Goal: Task Accomplishment & Management: Manage account settings

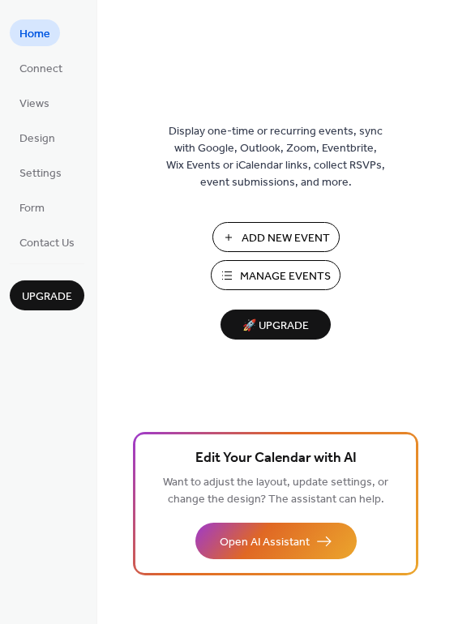
click at [297, 235] on span "Add New Event" at bounding box center [286, 238] width 88 height 17
click at [29, 39] on span "Home" at bounding box center [34, 34] width 31 height 17
click at [47, 71] on span "Connect" at bounding box center [40, 69] width 43 height 17
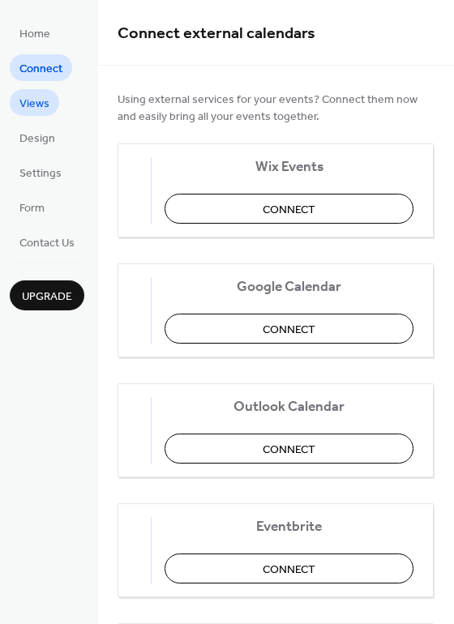
click at [37, 109] on span "Views" at bounding box center [34, 104] width 30 height 17
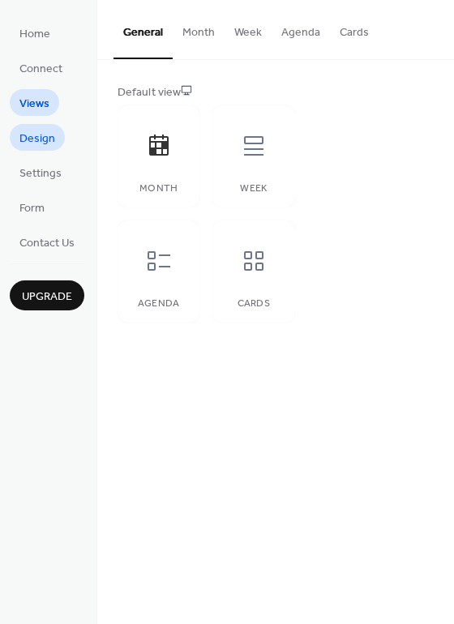
click at [39, 140] on span "Design" at bounding box center [37, 138] width 36 height 17
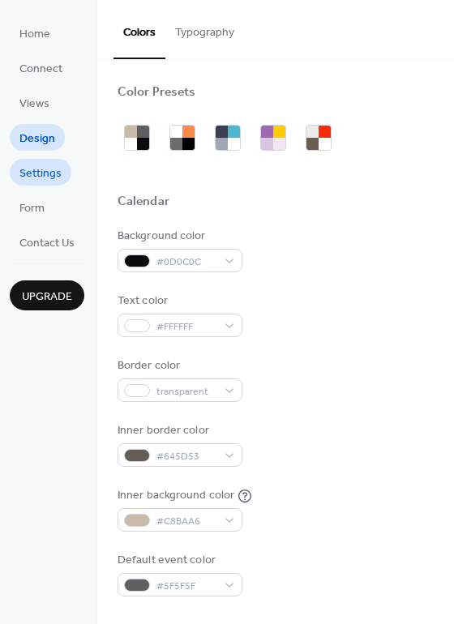
click at [41, 176] on span "Settings" at bounding box center [40, 173] width 42 height 17
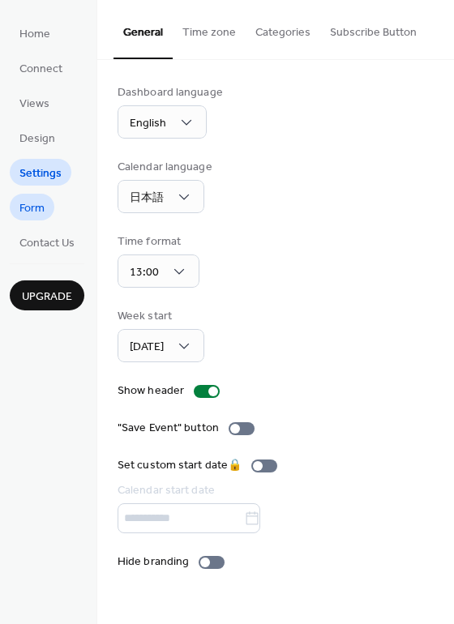
click at [38, 213] on span "Form" at bounding box center [31, 208] width 25 height 17
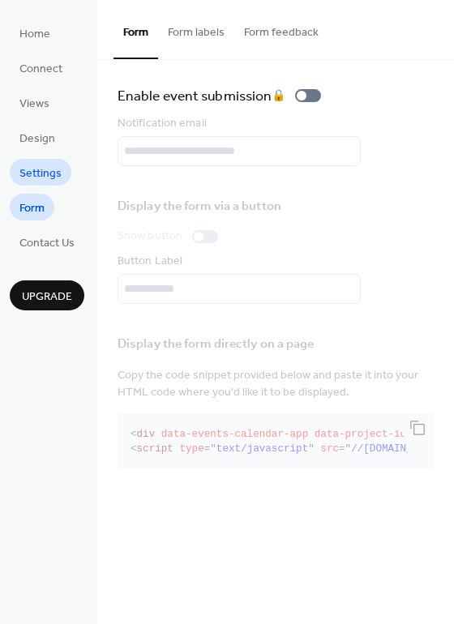
click at [51, 172] on span "Settings" at bounding box center [40, 173] width 42 height 17
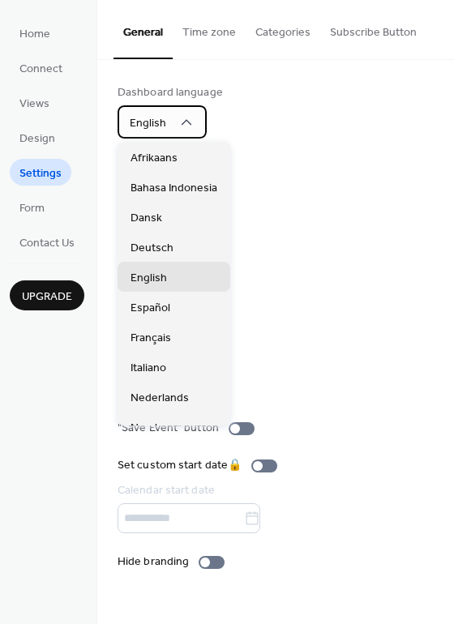
click at [163, 126] on span "English" at bounding box center [148, 124] width 36 height 22
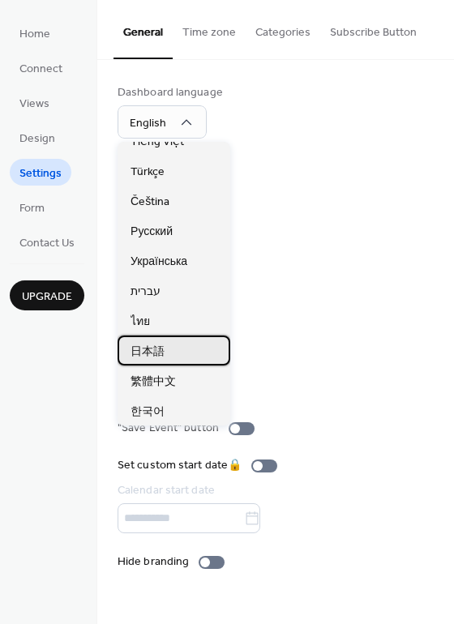
click at [156, 344] on span "日本語" at bounding box center [147, 352] width 34 height 17
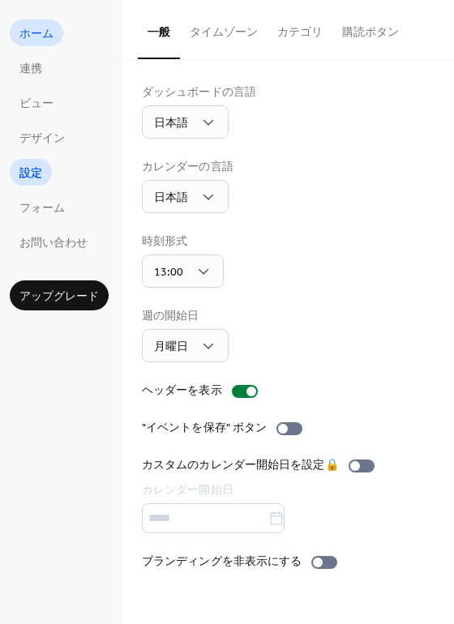
click at [31, 30] on span "ホーム" at bounding box center [36, 34] width 34 height 17
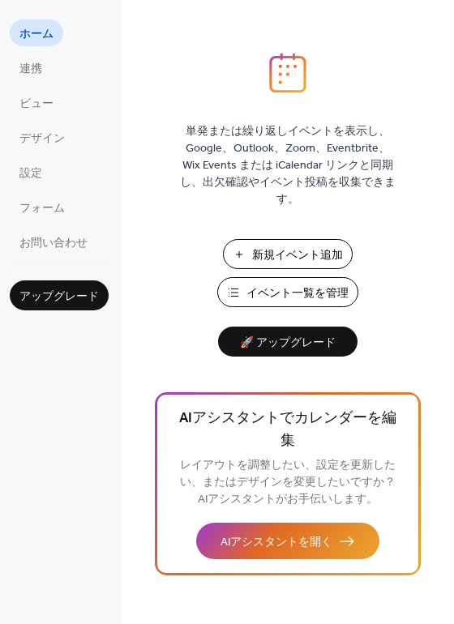
click at [309, 254] on span "新規イベント追加" at bounding box center [297, 255] width 91 height 17
click at [322, 293] on span "イベント一覧を管理" at bounding box center [297, 293] width 102 height 17
click at [397, 283] on div "単発または繰り返しイベントを表示し、Google、Outlook、Zoom、Eventbrite、Wix Events または iCalendar リンクと同…" at bounding box center [288, 338] width 332 height 571
click at [310, 253] on span "新規イベント追加" at bounding box center [297, 255] width 91 height 17
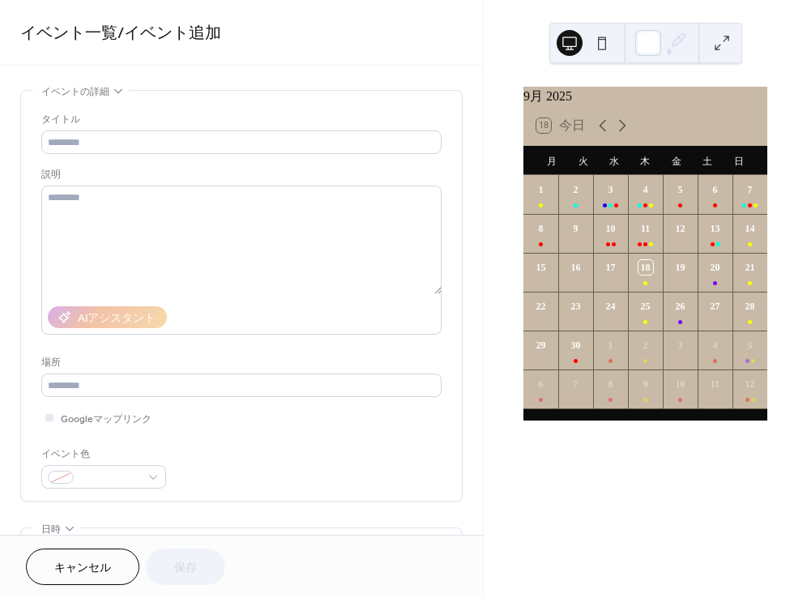
click at [515, 266] on div "9月 [DATE] 18 [DATE] 月 火 [PERSON_NAME] 金 土 日 1 2 3 4 5 6 7 8 9 10 11 12 13 14 15…" at bounding box center [646, 254] width 272 height 336
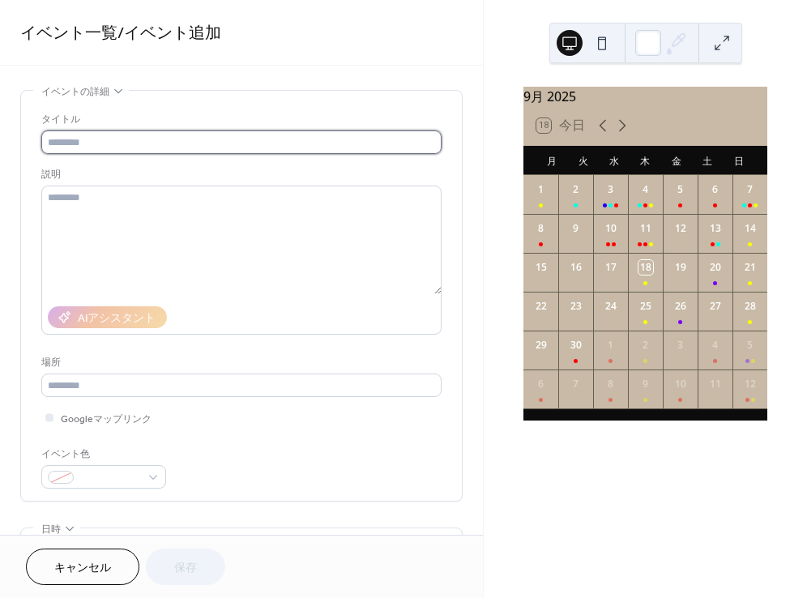
click at [206, 139] on input "text" at bounding box center [241, 142] width 400 height 24
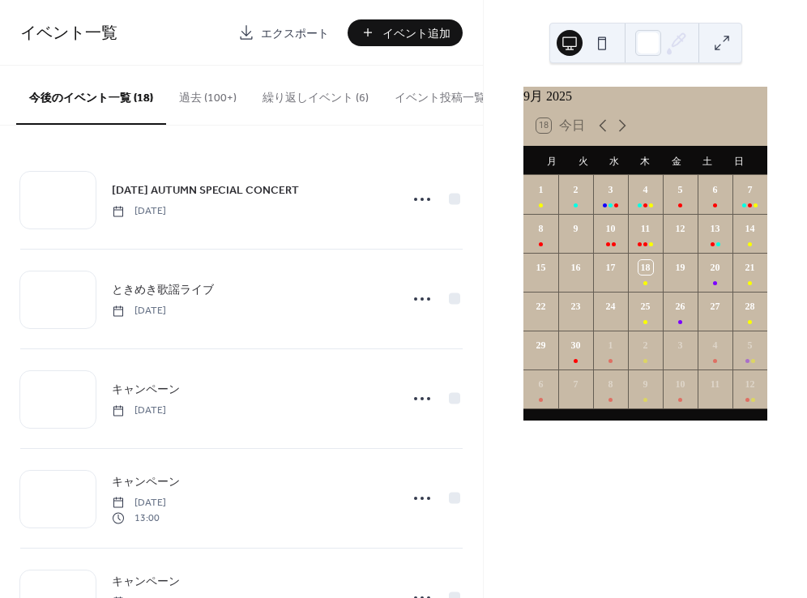
click at [212, 92] on button "過去 (100+)" at bounding box center [207, 95] width 83 height 58
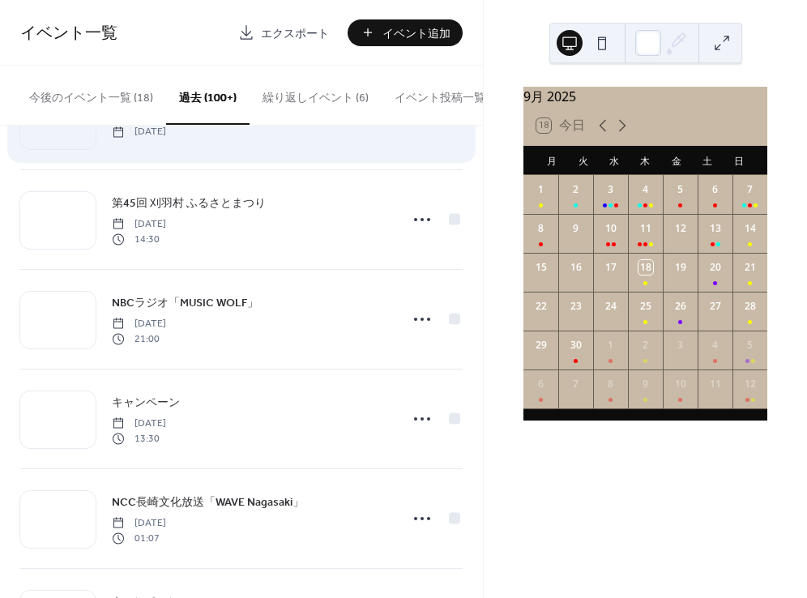
scroll to position [3437, 0]
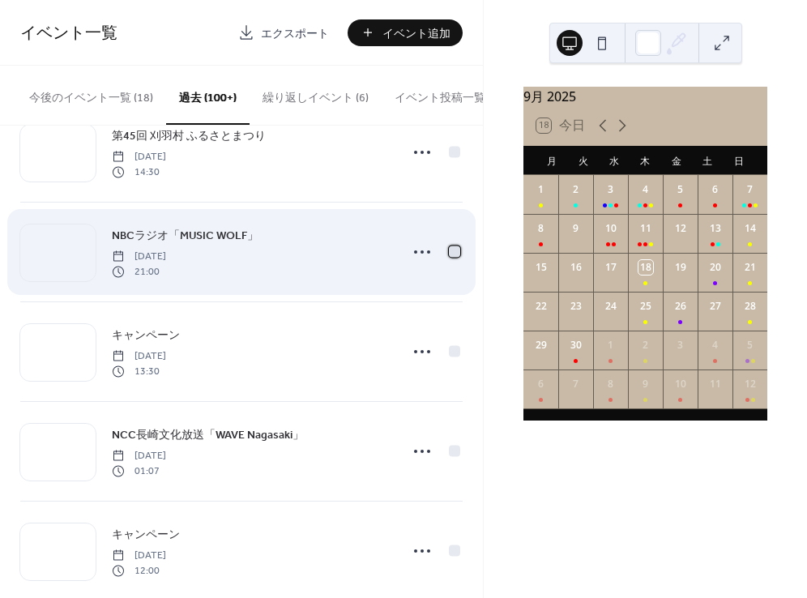
click at [455, 257] on div at bounding box center [454, 251] width 11 height 11
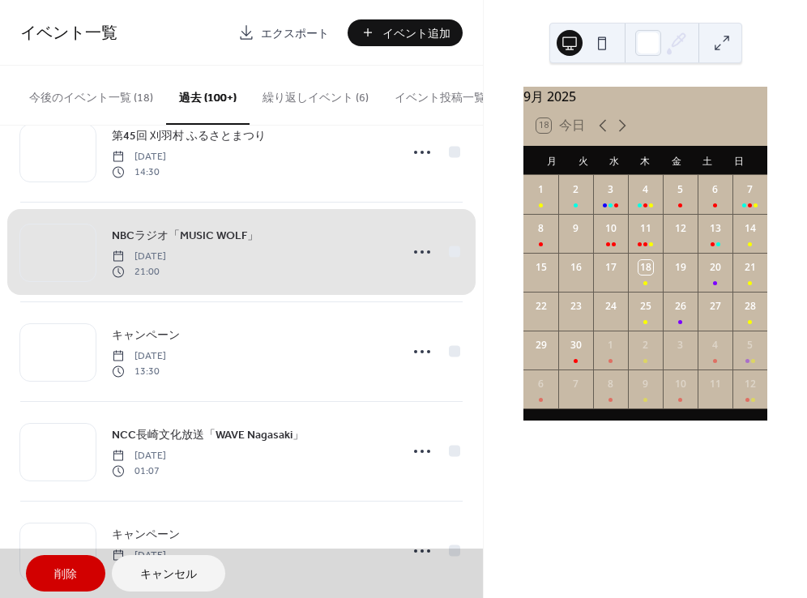
click at [449, 255] on span "NBCラジオ「MUSIC WOLF」 Tuesday, August 12, 2025 21:00" at bounding box center [241, 252] width 443 height 99
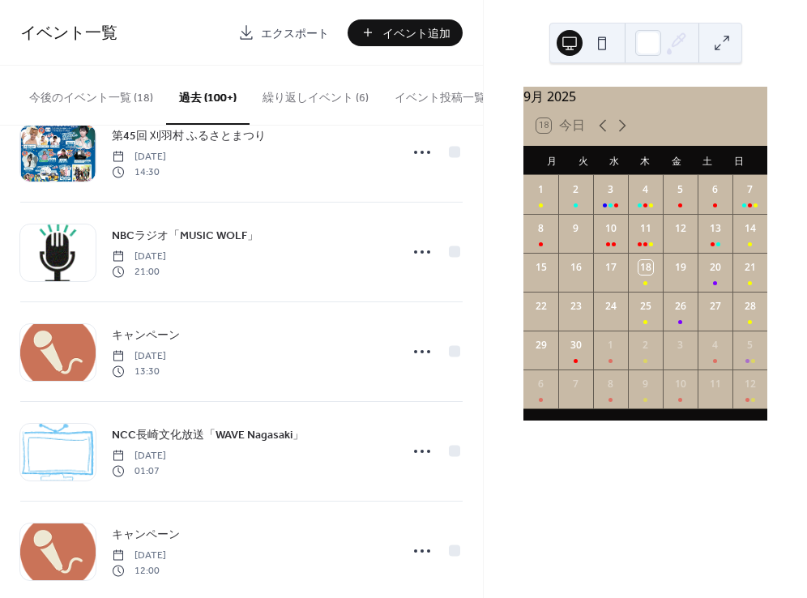
click at [381, 38] on button "イベント追加" at bounding box center [405, 32] width 115 height 27
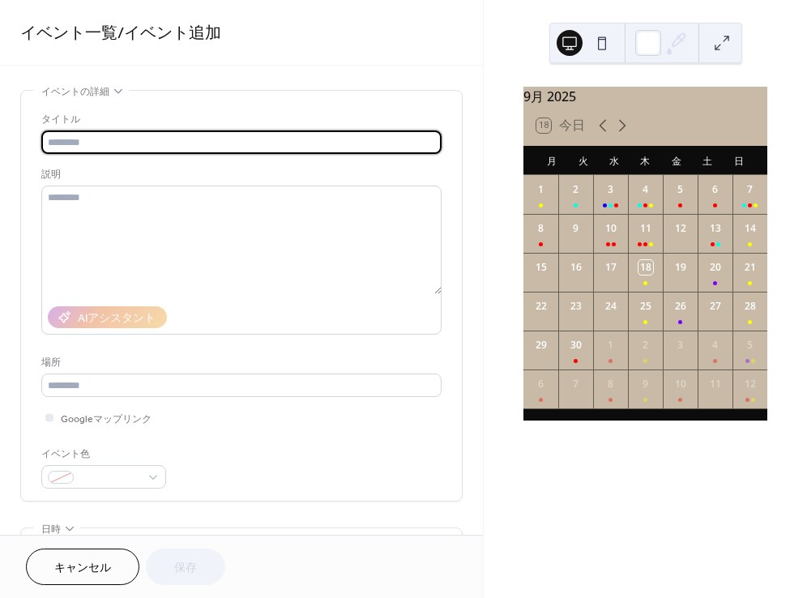
click at [105, 562] on span "キャンセル" at bounding box center [82, 568] width 57 height 17
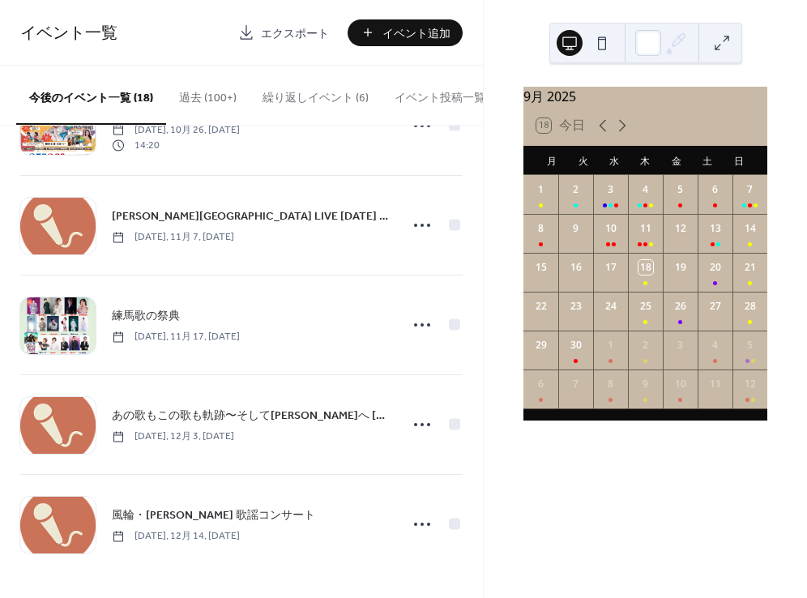
scroll to position [572, 0]
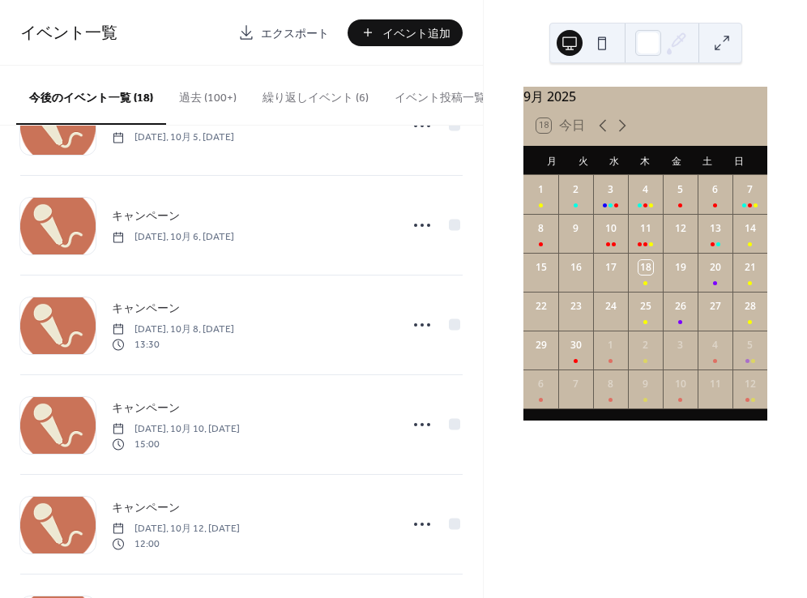
click at [225, 92] on button "過去 (100+)" at bounding box center [207, 95] width 83 height 58
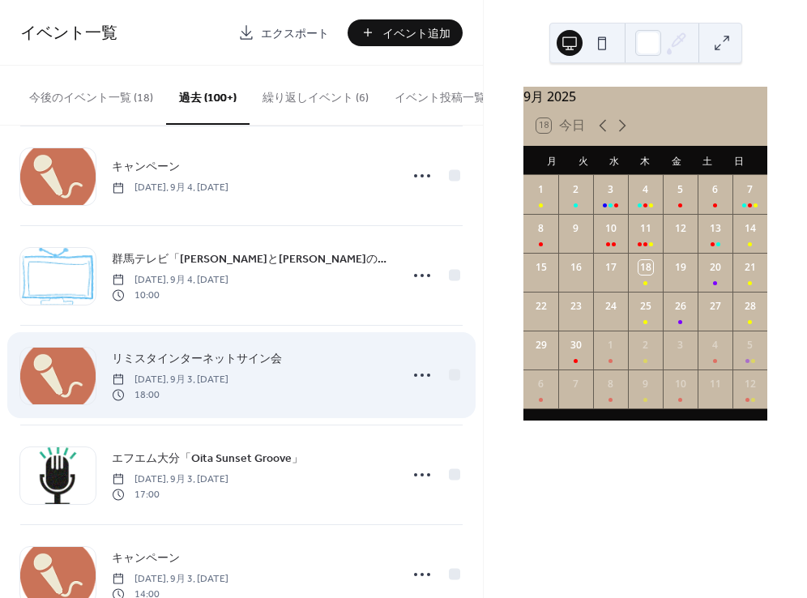
scroll to position [1435, 0]
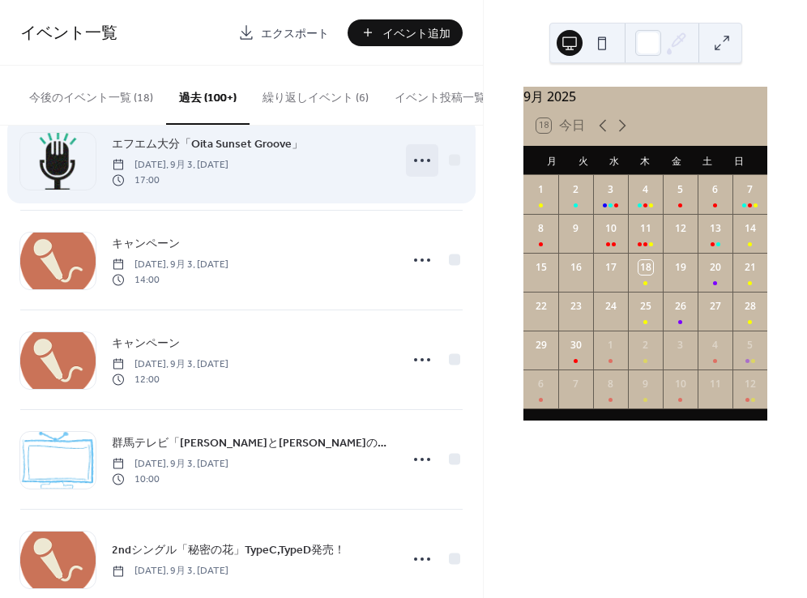
click at [416, 166] on icon at bounding box center [422, 161] width 26 height 26
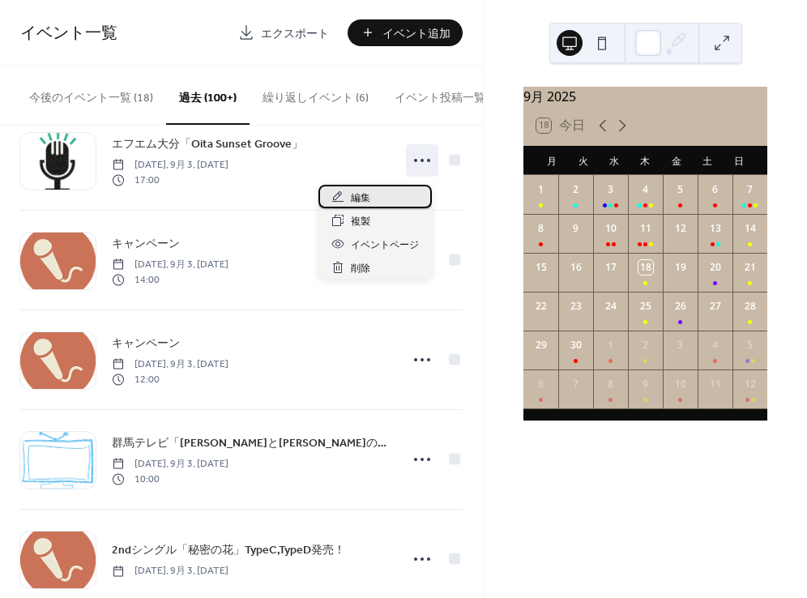
click at [366, 195] on span "編集" at bounding box center [360, 198] width 19 height 17
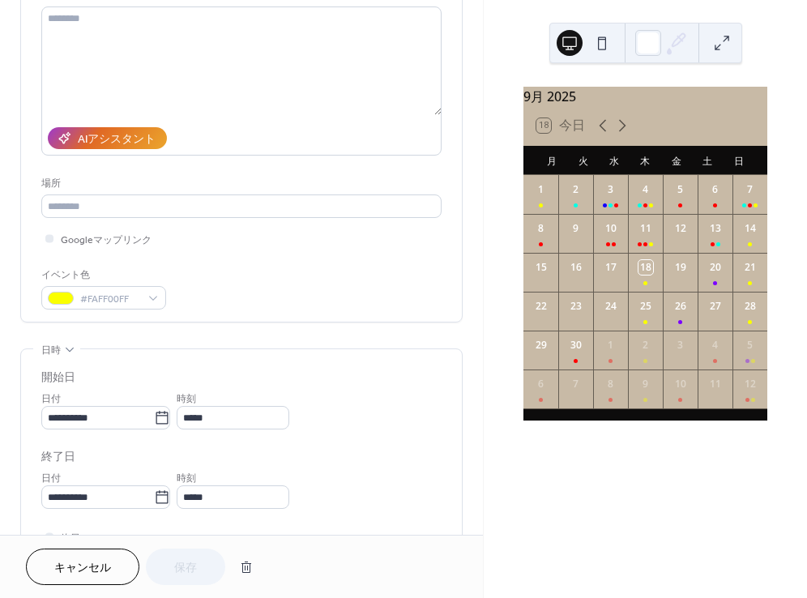
scroll to position [633, 0]
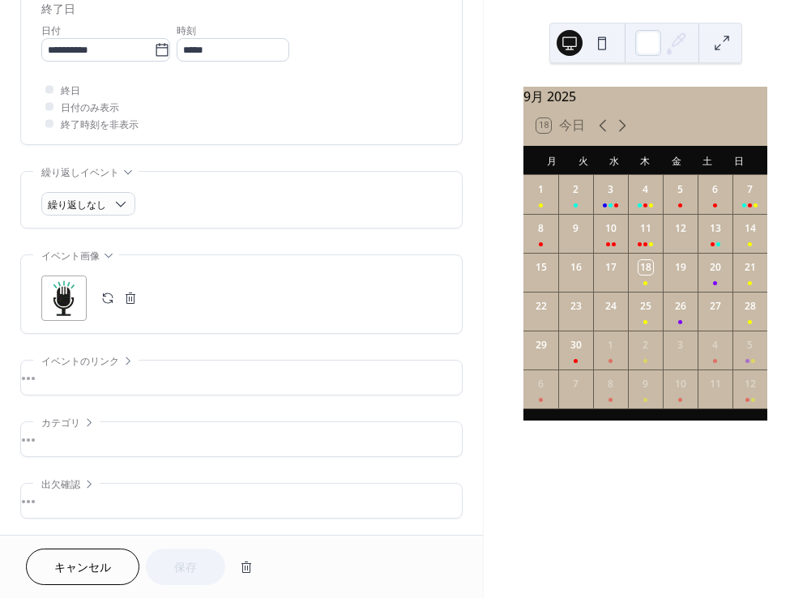
click at [66, 297] on div ";" at bounding box center [63, 298] width 45 height 45
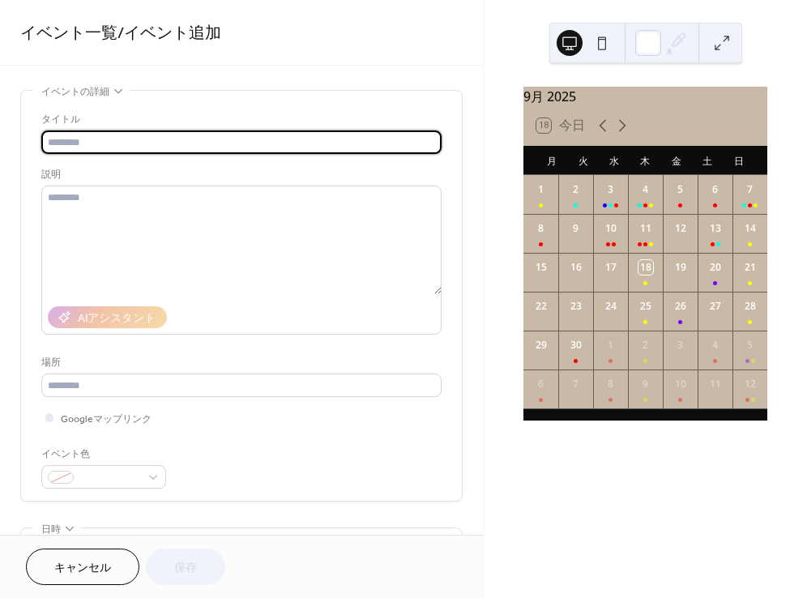
click at [118, 148] on input "text" at bounding box center [241, 142] width 400 height 24
paste input "**********"
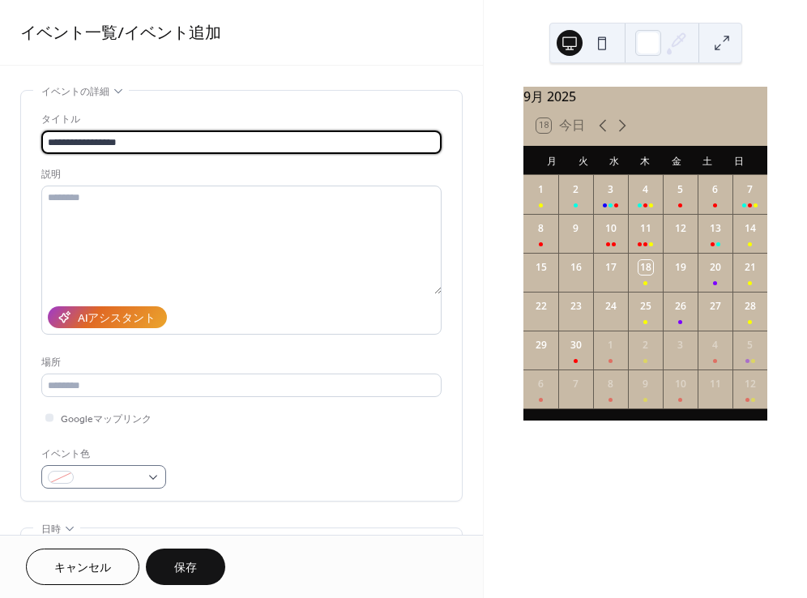
type input "**********"
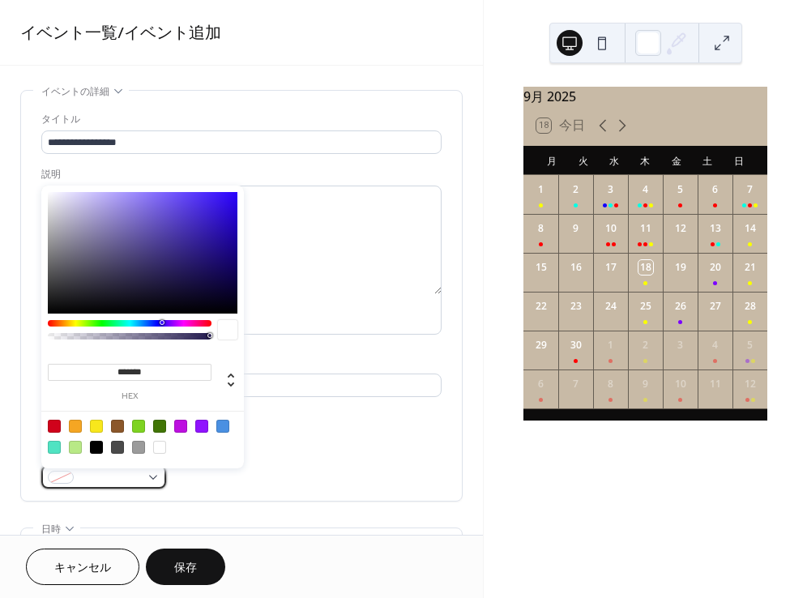
click at [151, 481] on div at bounding box center [103, 477] width 125 height 24
click at [99, 425] on div at bounding box center [96, 426] width 13 height 13
type input "*******"
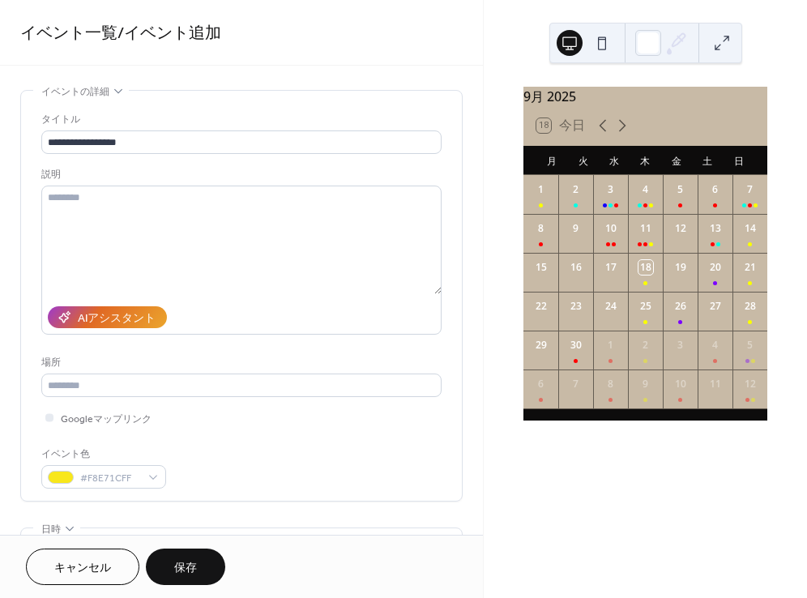
click at [306, 448] on div "**********" at bounding box center [241, 300] width 400 height 378
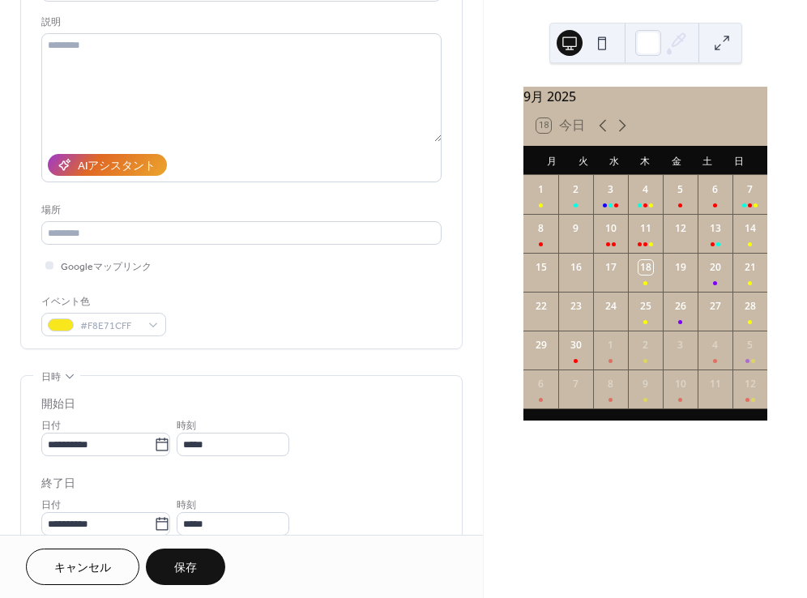
scroll to position [284, 0]
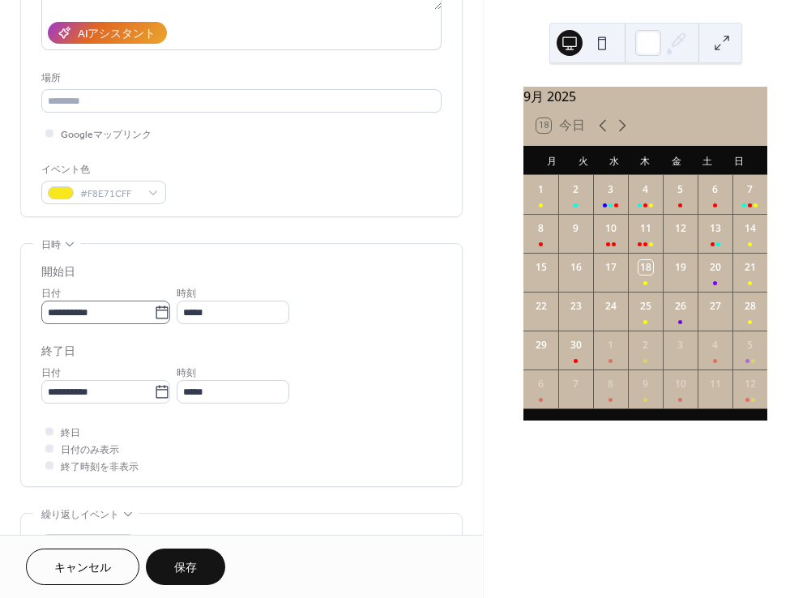
click at [170, 317] on icon at bounding box center [162, 313] width 16 height 16
click at [154, 317] on input "**********" at bounding box center [97, 313] width 113 height 24
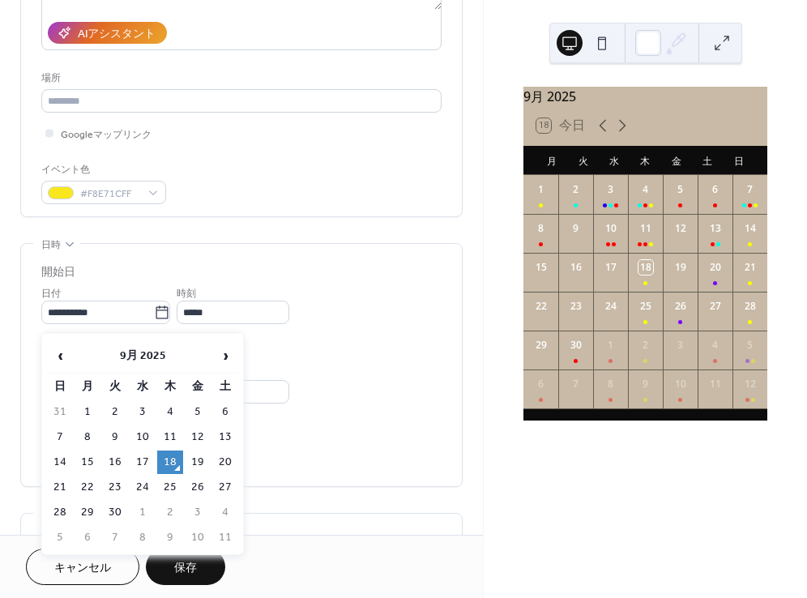
click at [174, 457] on td "18" at bounding box center [170, 463] width 26 height 24
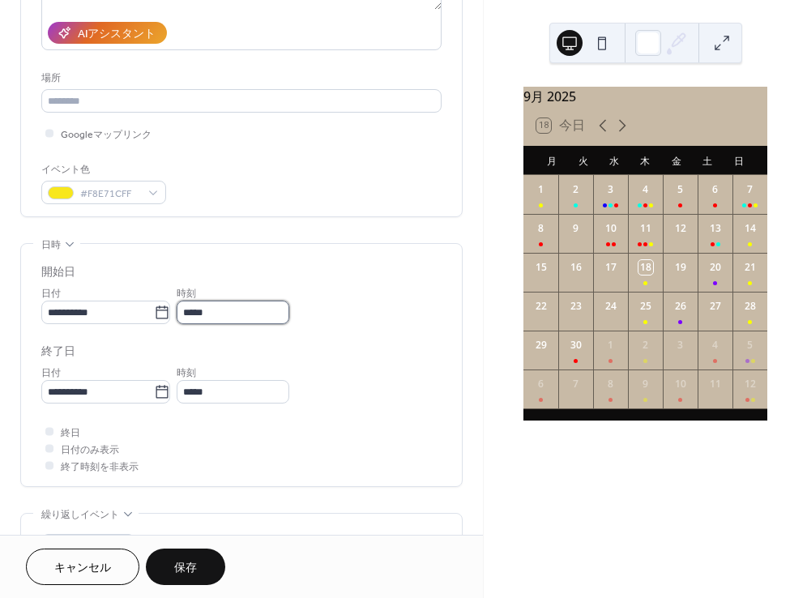
click at [241, 314] on input "*****" at bounding box center [233, 313] width 113 height 24
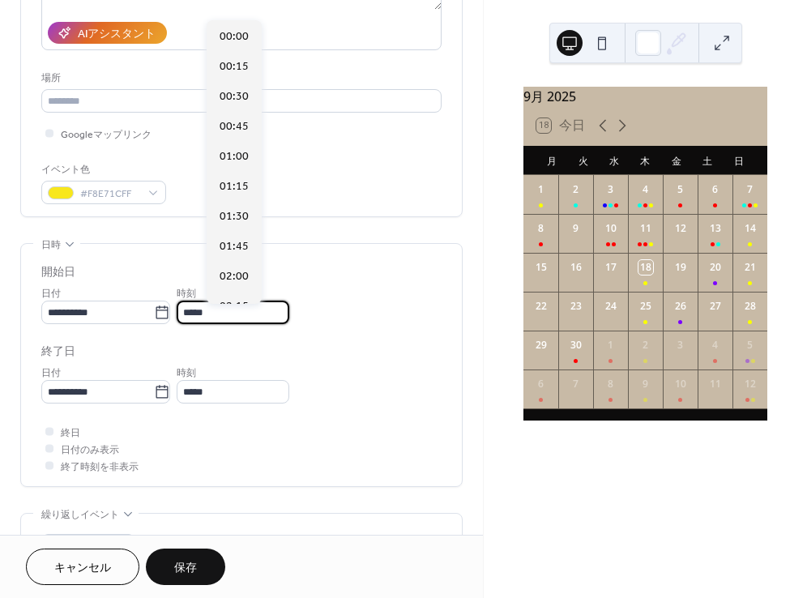
scroll to position [1439, 0]
drag, startPoint x: 228, startPoint y: 317, endPoint x: 245, endPoint y: 317, distance: 17.0
click at [245, 317] on input "*****" at bounding box center [233, 313] width 113 height 24
type input "*****"
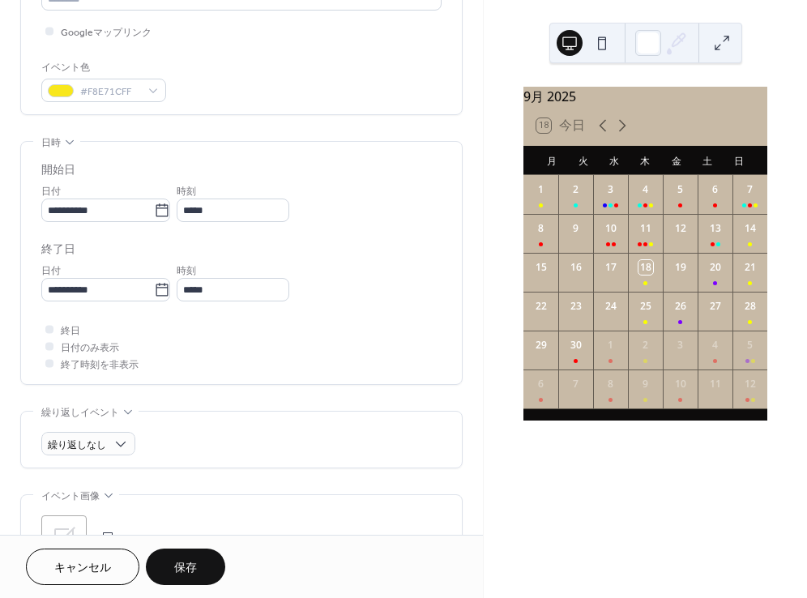
scroll to position [500, 0]
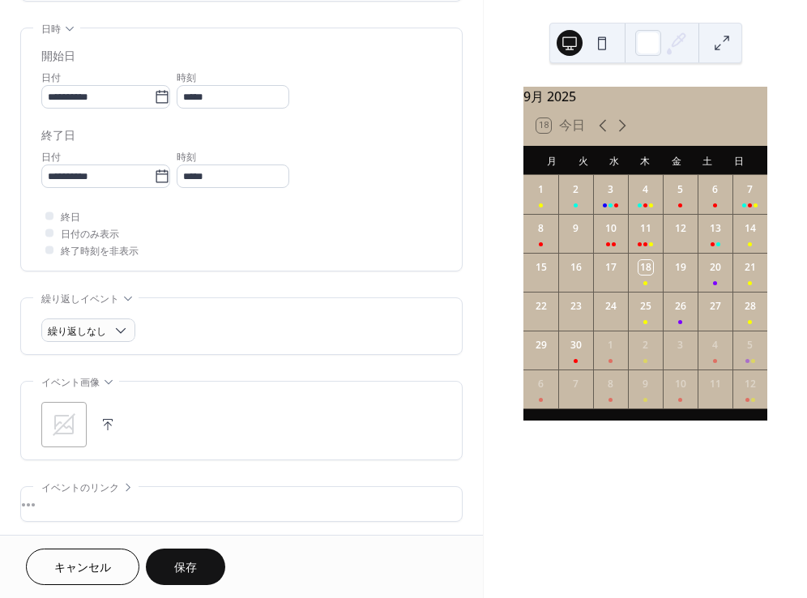
click at [64, 430] on icon at bounding box center [64, 425] width 26 height 26
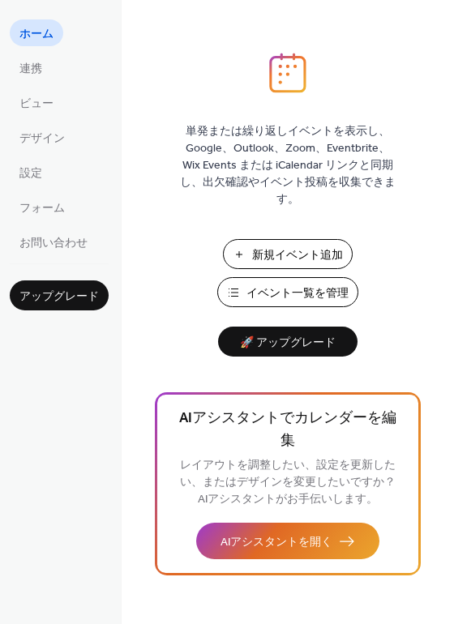
click at [282, 252] on span "新規イベント追加" at bounding box center [297, 255] width 91 height 17
click at [272, 295] on span "イベント一覧を管理" at bounding box center [297, 293] width 102 height 17
click at [317, 294] on span "イベント一覧を管理" at bounding box center [297, 293] width 102 height 17
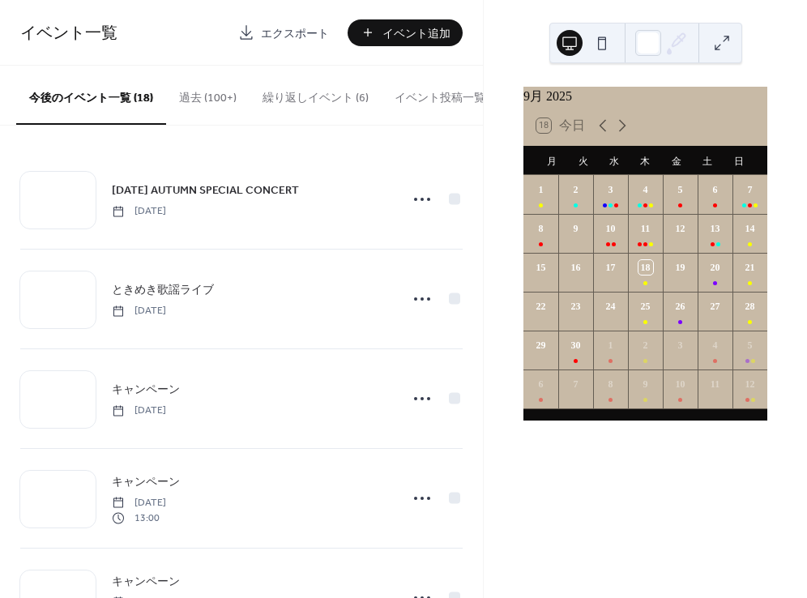
click at [216, 92] on button "過去 (100+)" at bounding box center [207, 95] width 83 height 58
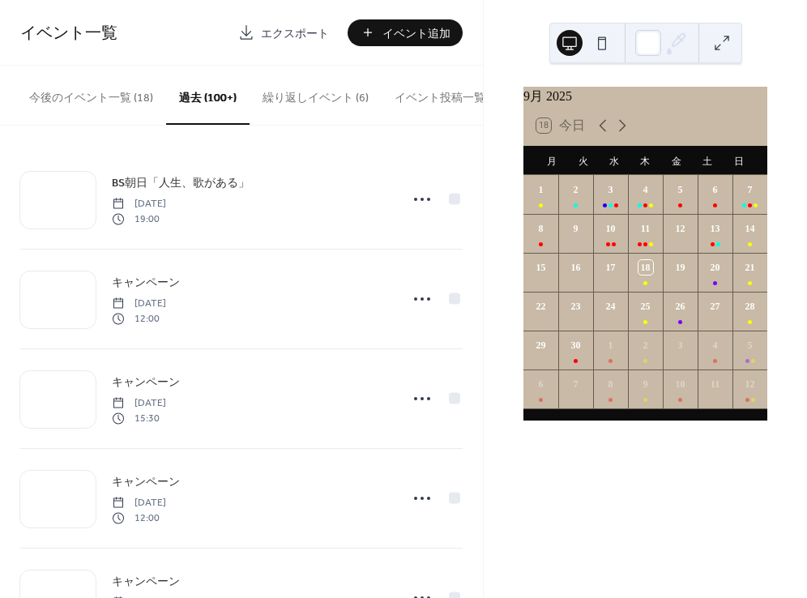
click at [296, 92] on button "繰り返しイベント (6)" at bounding box center [316, 95] width 132 height 58
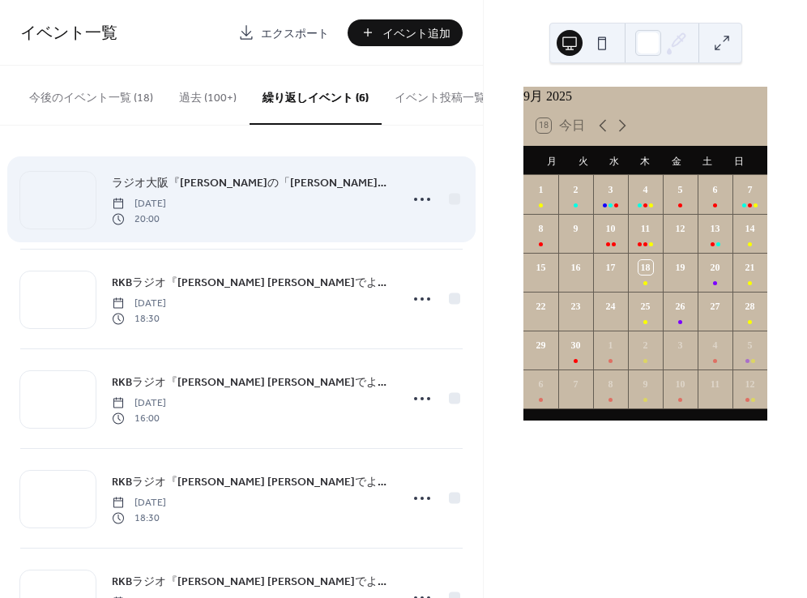
scroll to position [3, 0]
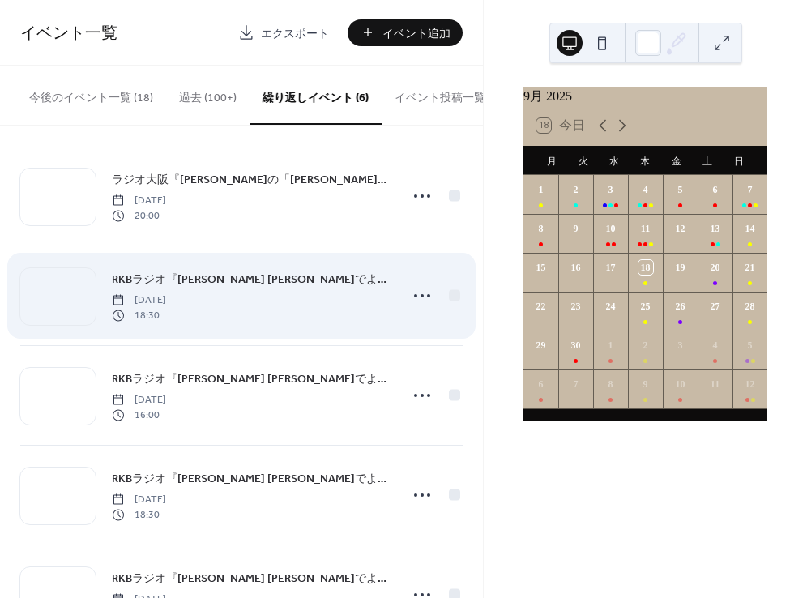
click at [302, 289] on span "RKBラジオ『[PERSON_NAME] [PERSON_NAME]でよかろうもん』" at bounding box center [251, 280] width 278 height 17
